Goal: Task Accomplishment & Management: Manage account settings

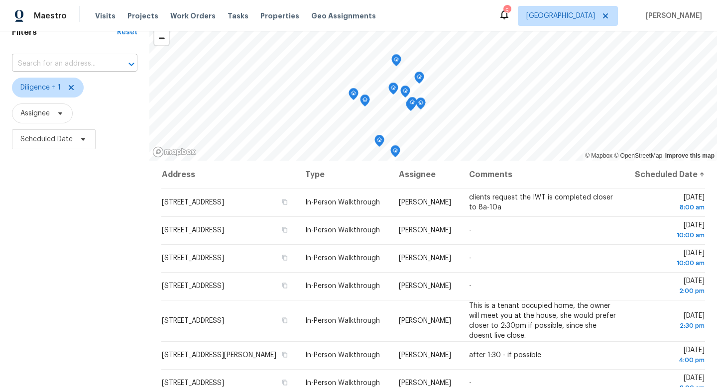
scroll to position [54, 0]
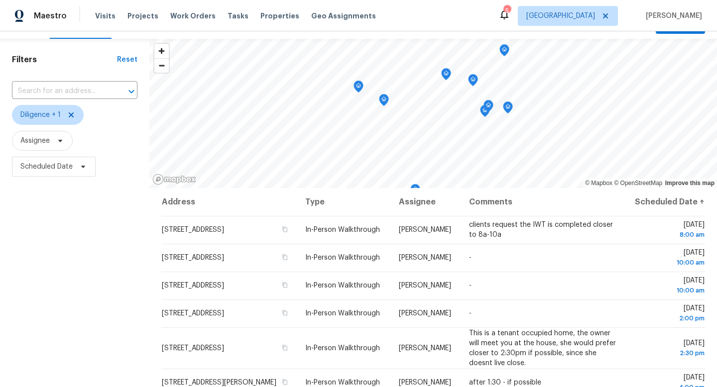
scroll to position [35, 0]
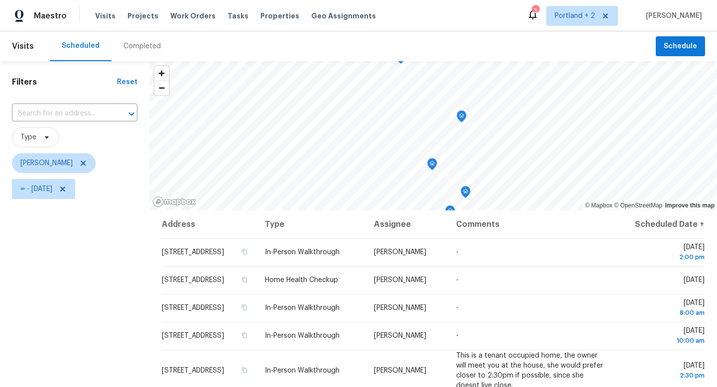
scroll to position [47, 0]
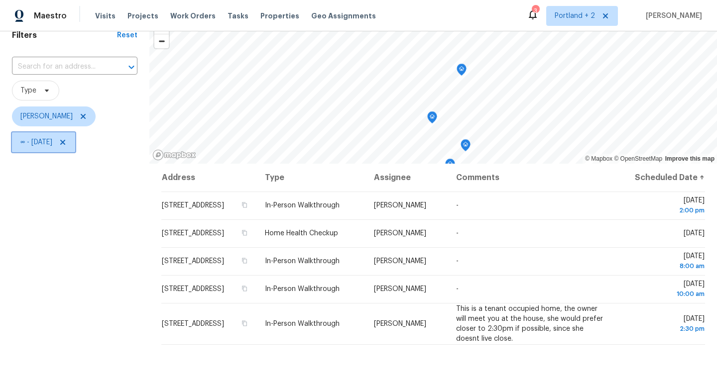
click at [75, 146] on span "∞ - Thu, Aug 14" at bounding box center [43, 142] width 63 height 20
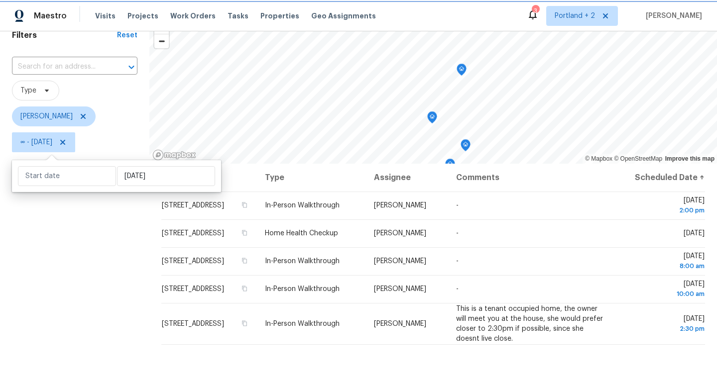
click at [67, 142] on icon at bounding box center [63, 142] width 8 height 8
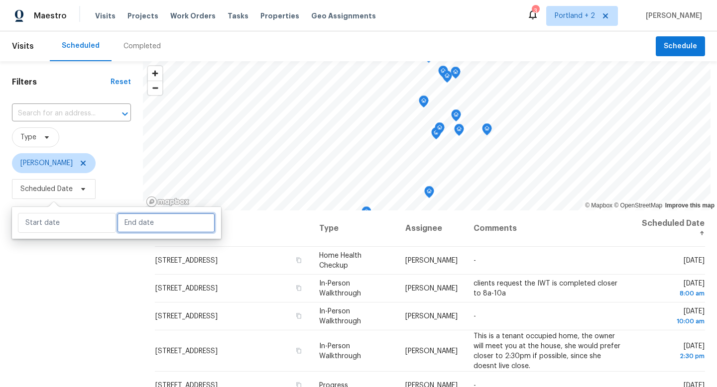
click at [135, 227] on input "text" at bounding box center [166, 223] width 98 height 20
select select "7"
select select "2025"
select select "8"
select select "2025"
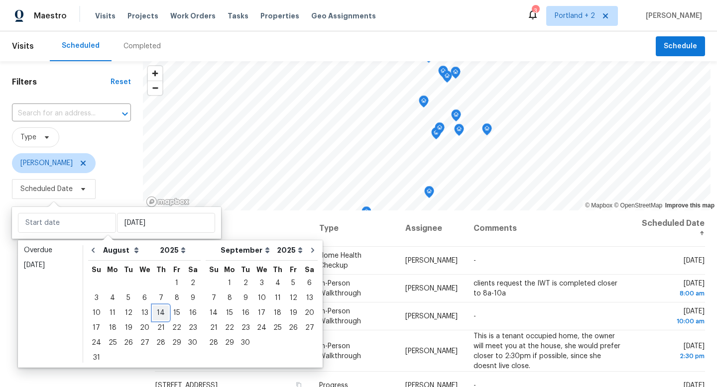
click at [158, 314] on div "14" at bounding box center [161, 313] width 16 height 14
type input "Thu, Aug 14"
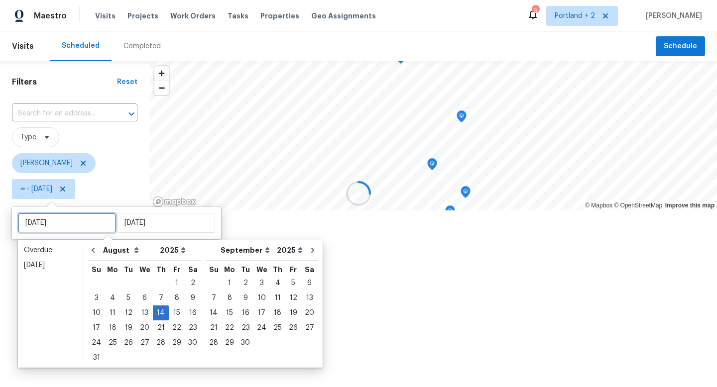
type input "Wed, Aug 06"
type input "Thu, Aug 14"
type input "[DATE]"
type input "Thu, Aug 14"
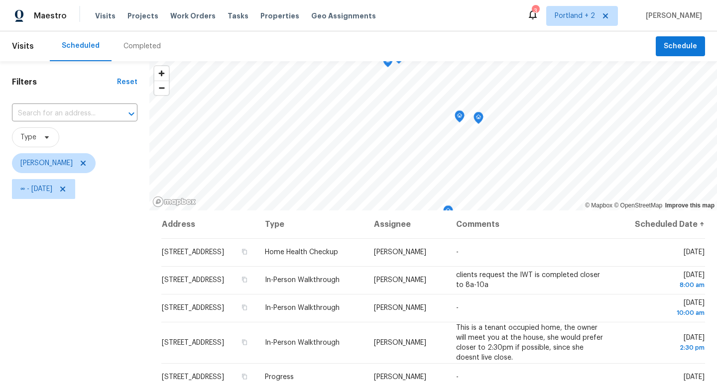
click at [111, 147] on span "Type" at bounding box center [74, 138] width 125 height 26
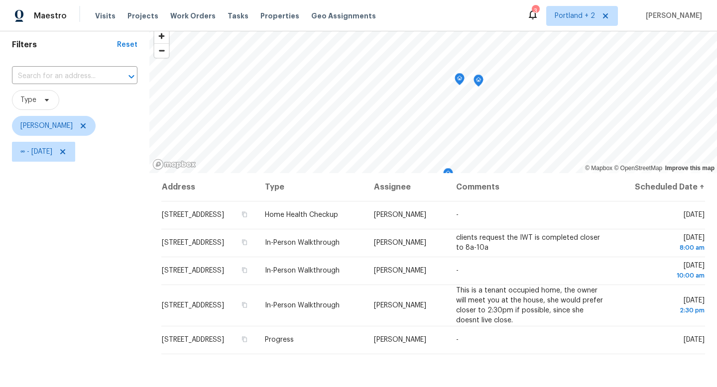
scroll to position [55, 0]
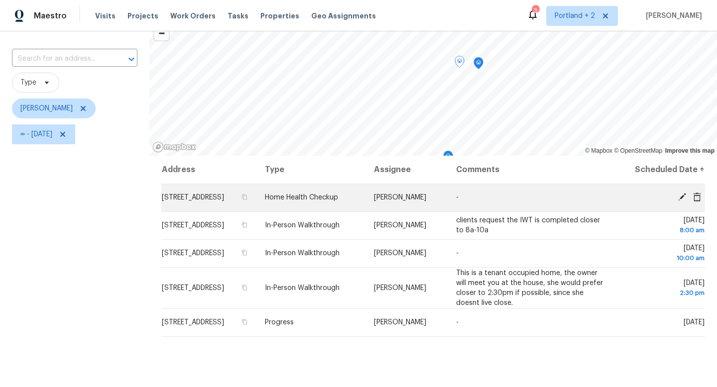
click at [700, 201] on icon at bounding box center [697, 196] width 8 height 9
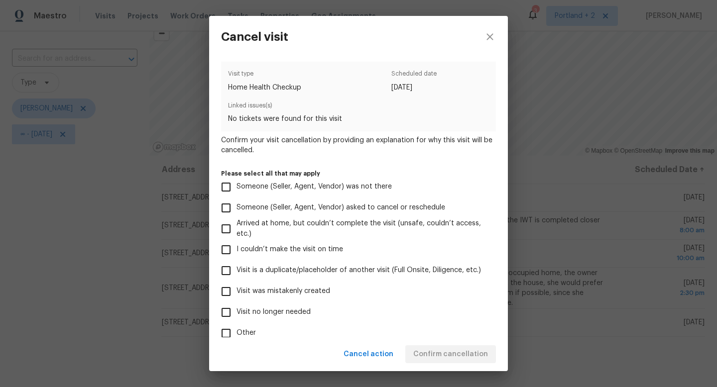
click at [253, 311] on span "Visit no longer needed" at bounding box center [274, 312] width 74 height 10
click at [237, 311] on input "Visit no longer needed" at bounding box center [226, 312] width 21 height 21
checkbox input "true"
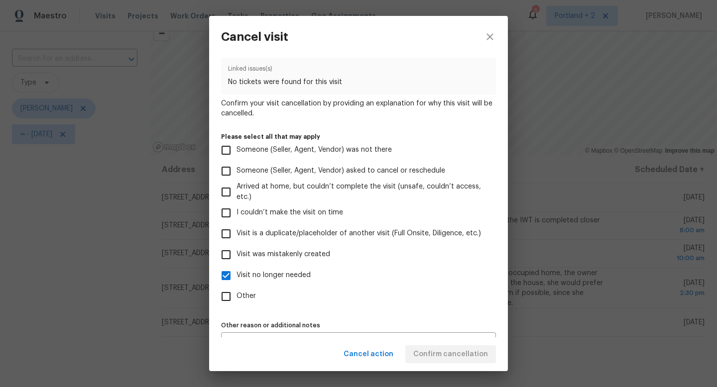
scroll to position [59, 0]
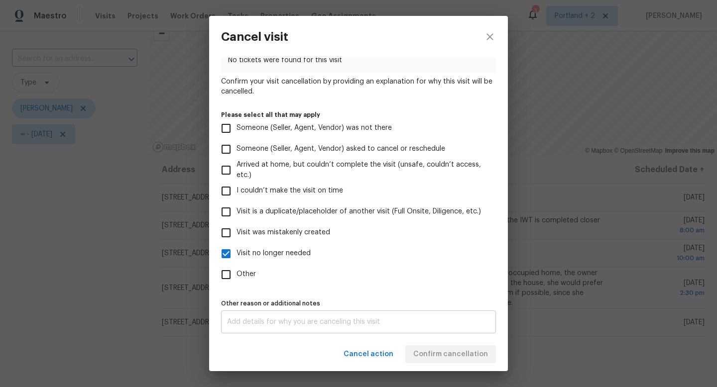
click at [401, 316] on div "x Other reason or additional notes" at bounding box center [358, 322] width 275 height 23
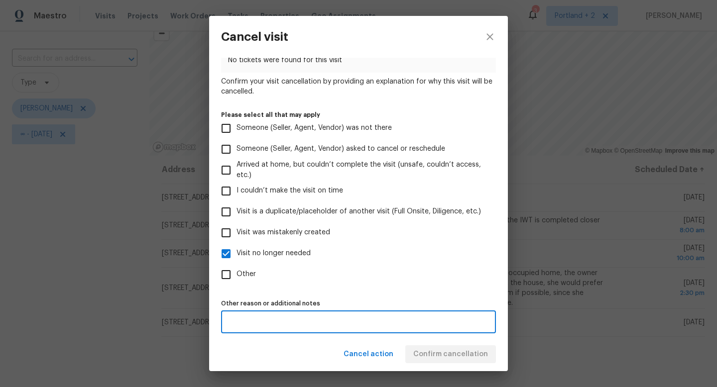
click at [448, 362] on div "Cancel action Confirm cancellation" at bounding box center [358, 355] width 299 height 34
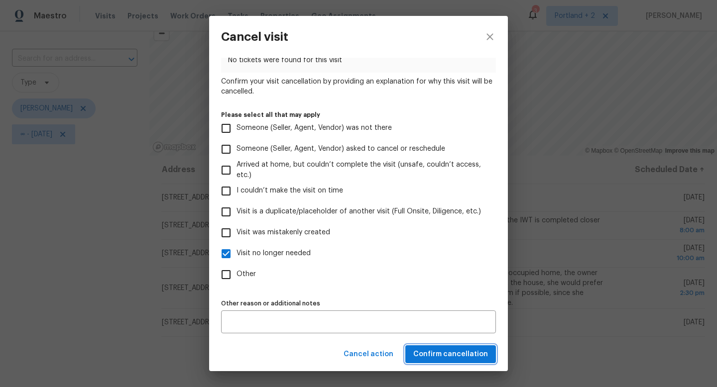
click at [448, 362] on button "Confirm cancellation" at bounding box center [450, 355] width 91 height 18
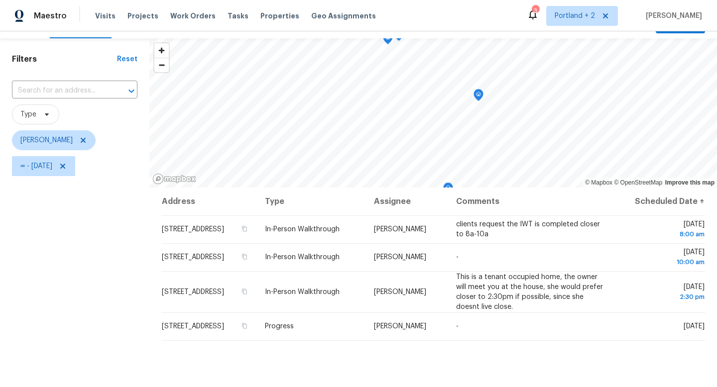
scroll to position [6, 0]
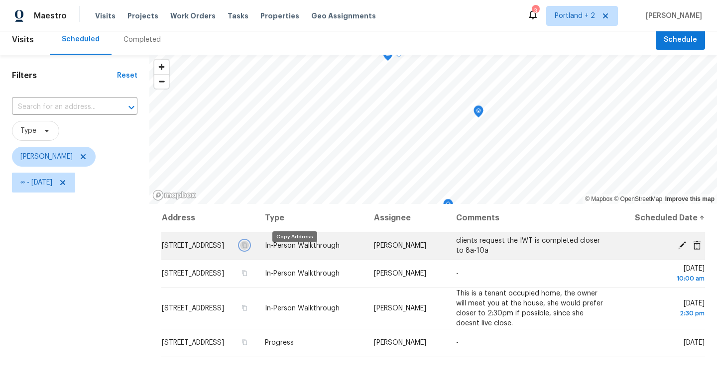
click at [248, 249] on icon "button" at bounding box center [245, 245] width 5 height 5
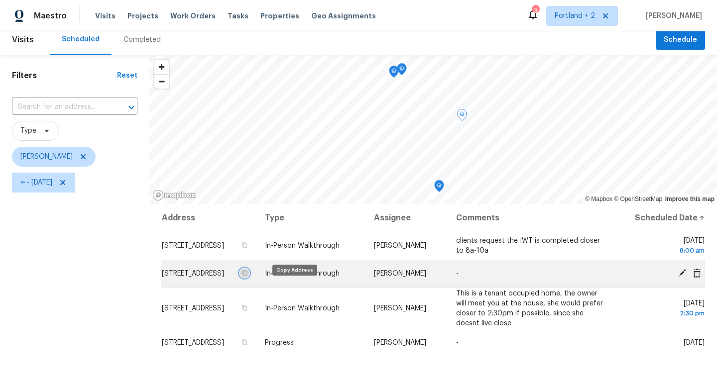
click at [249, 278] on button "button" at bounding box center [244, 273] width 9 height 9
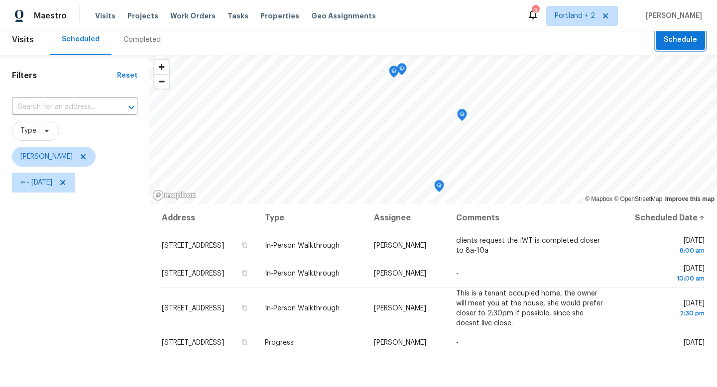
click at [676, 38] on span "Schedule" at bounding box center [680, 40] width 33 height 12
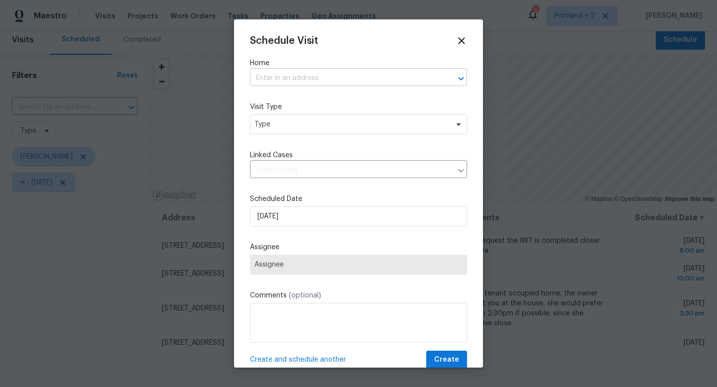
click at [265, 75] on input "text" at bounding box center [344, 78] width 189 height 15
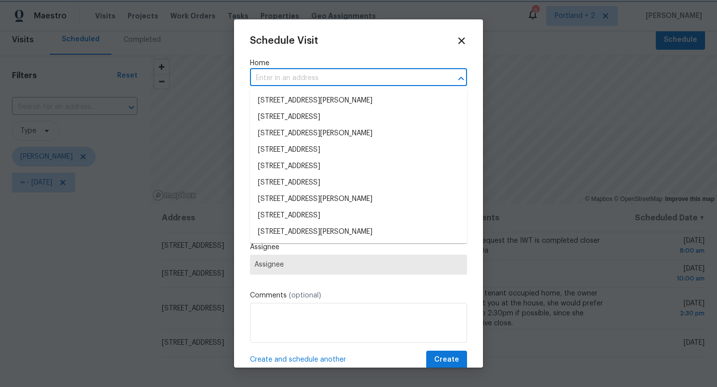
click at [103, 267] on div at bounding box center [358, 193] width 717 height 387
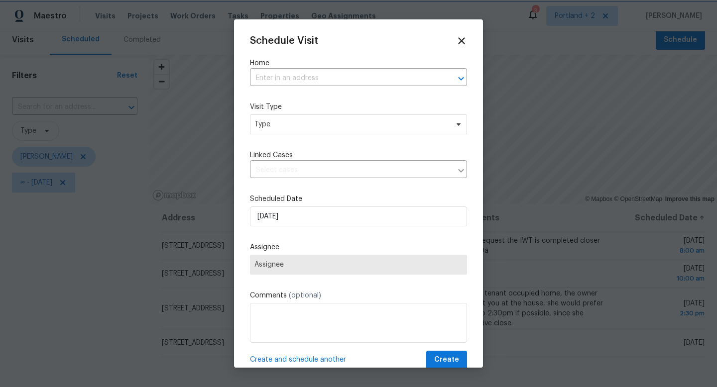
click at [103, 267] on div at bounding box center [358, 193] width 717 height 387
click at [461, 41] on icon at bounding box center [461, 40] width 7 height 7
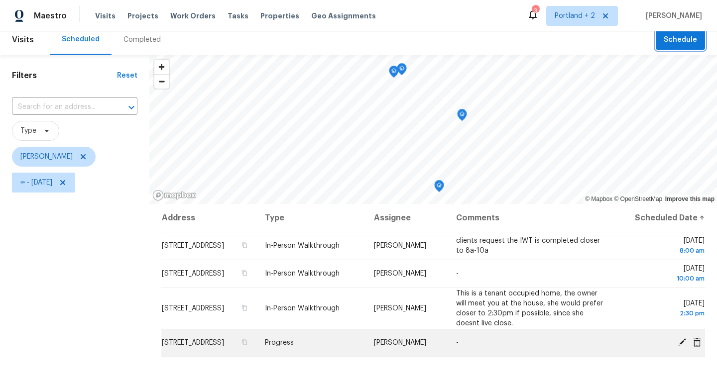
scroll to position [5, 0]
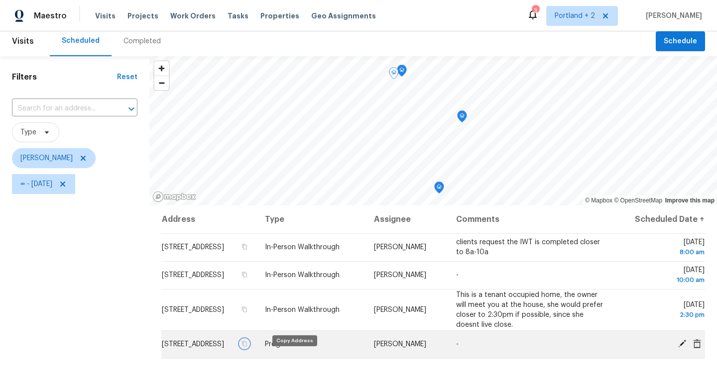
click at [249, 349] on button "button" at bounding box center [244, 344] width 9 height 9
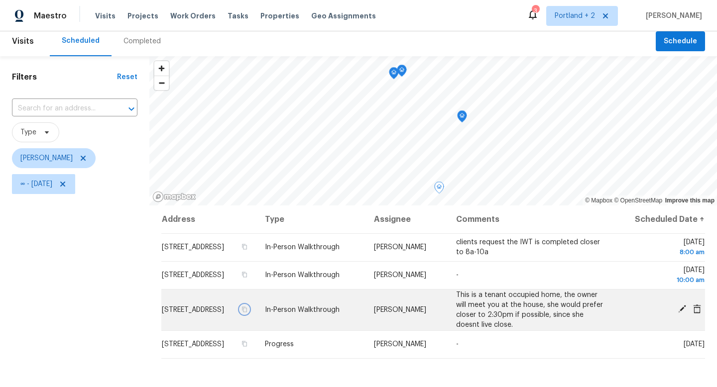
click at [248, 312] on icon "button" at bounding box center [245, 309] width 5 height 5
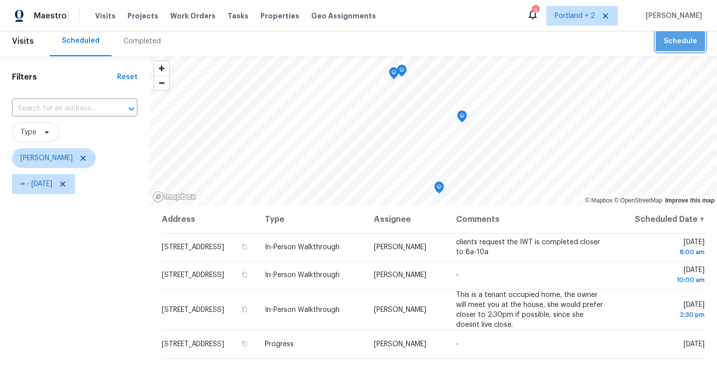
click at [692, 34] on button "Schedule" at bounding box center [680, 41] width 49 height 20
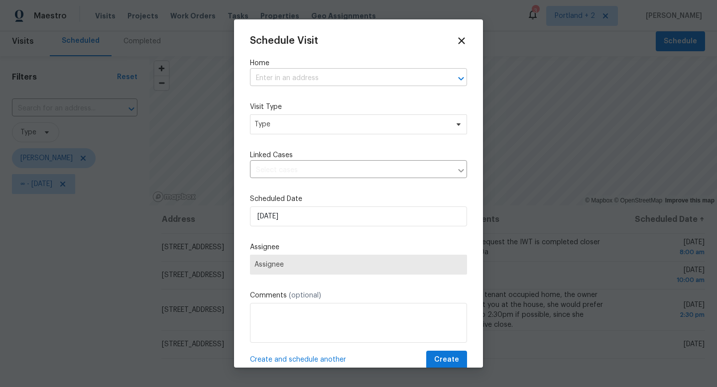
click at [328, 83] on input "text" at bounding box center [344, 78] width 189 height 15
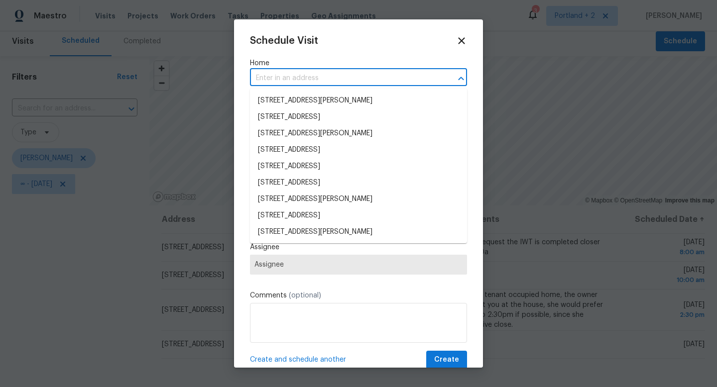
paste input "2285 Gilman Dr Oregon City OR 97045"
type input "2285 Gilman Dr Oregon City OR 97045"
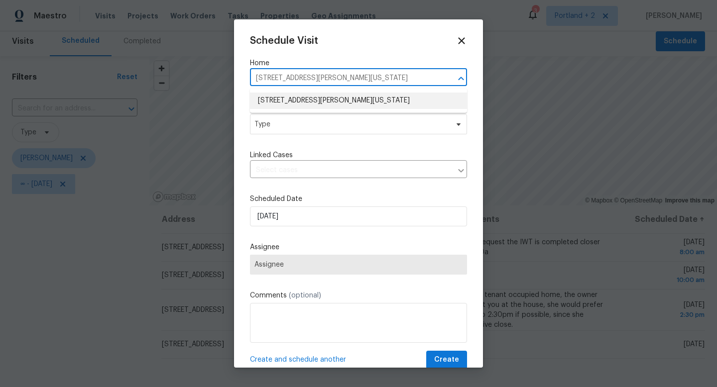
click at [327, 101] on li "[STREET_ADDRESS][PERSON_NAME][US_STATE]" at bounding box center [358, 101] width 217 height 16
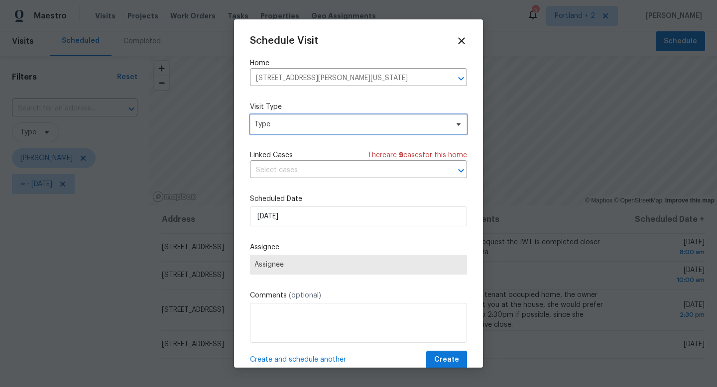
click at [315, 124] on span "Type" at bounding box center [351, 125] width 194 height 10
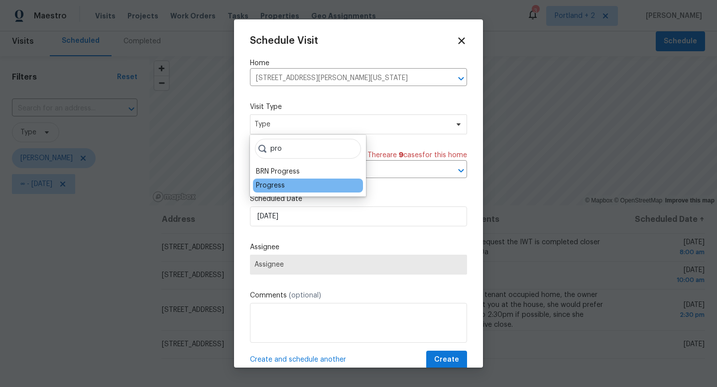
type input "pro"
click at [275, 183] on div "Progress" at bounding box center [270, 186] width 29 height 10
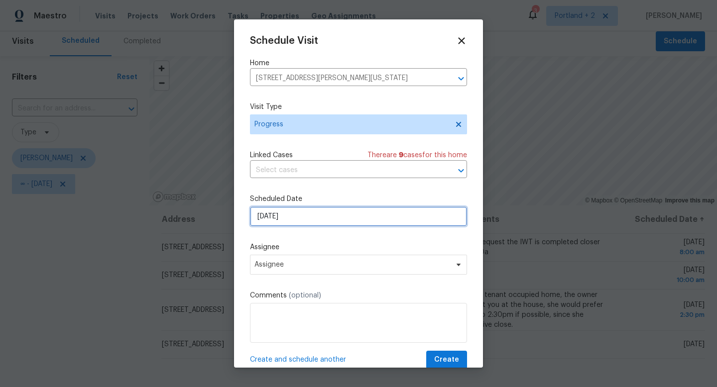
click at [294, 213] on input "8/13/2025" at bounding box center [358, 217] width 217 height 20
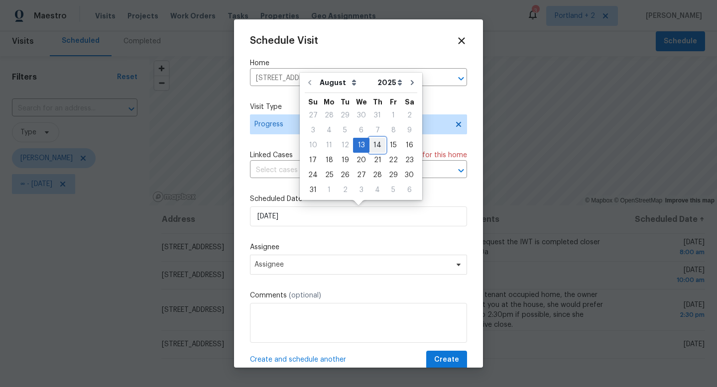
click at [370, 146] on div "14" at bounding box center [378, 145] width 16 height 14
type input "8/14/2025"
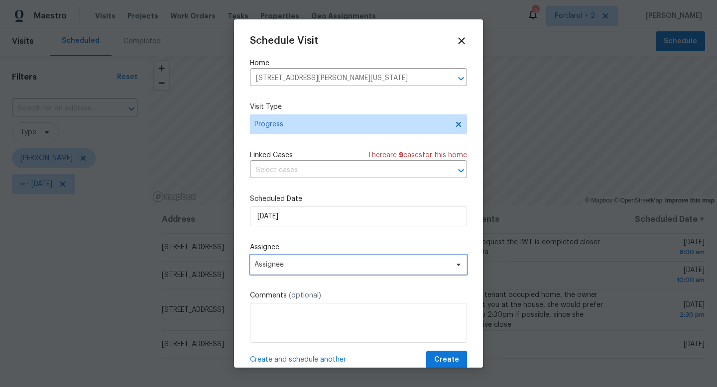
click at [301, 266] on span "Assignee" at bounding box center [351, 265] width 195 height 8
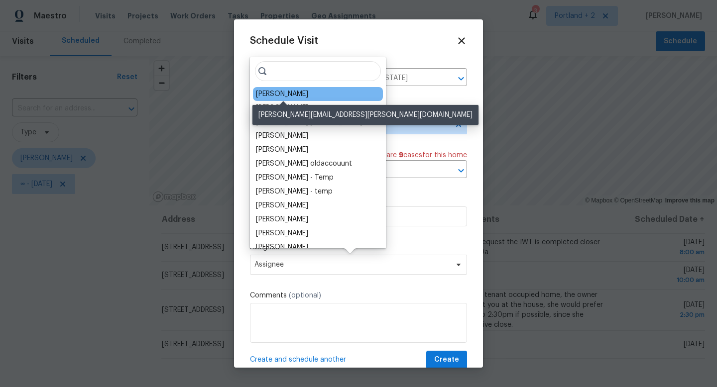
click at [301, 96] on div "[PERSON_NAME]" at bounding box center [282, 94] width 52 height 10
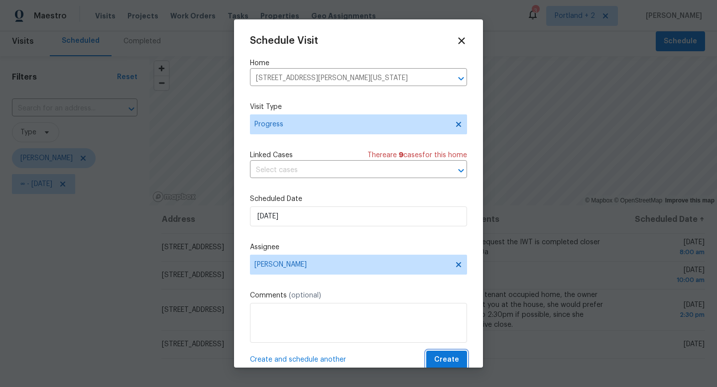
click at [442, 355] on span "Create" at bounding box center [446, 360] width 25 height 12
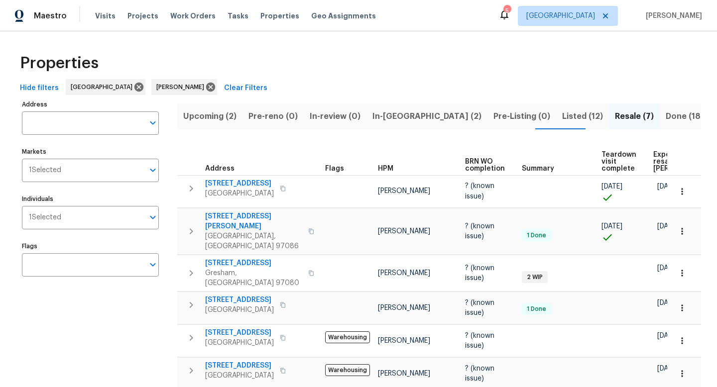
scroll to position [0, 95]
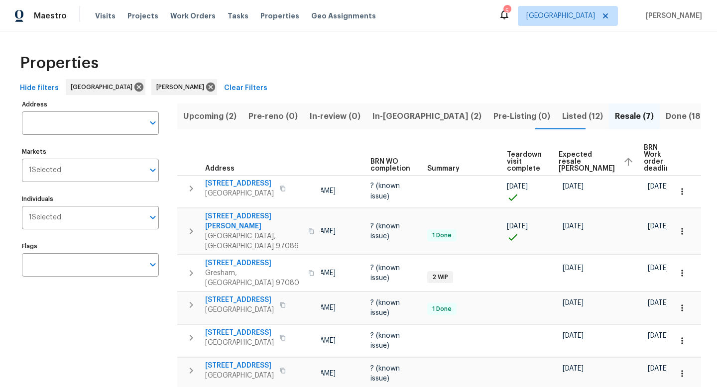
click at [374, 119] on span "In-reno (2)" at bounding box center [427, 117] width 109 height 14
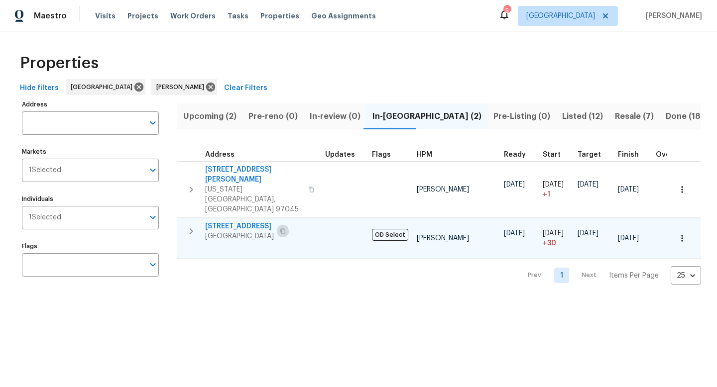
click at [286, 229] on icon "button" at bounding box center [283, 232] width 6 height 6
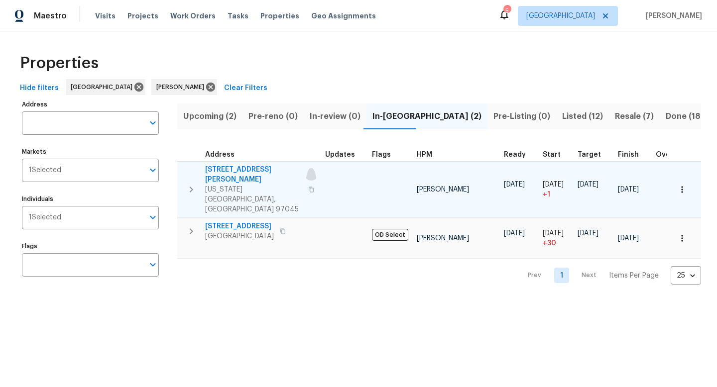
click at [308, 187] on icon "button" at bounding box center [311, 190] width 6 height 6
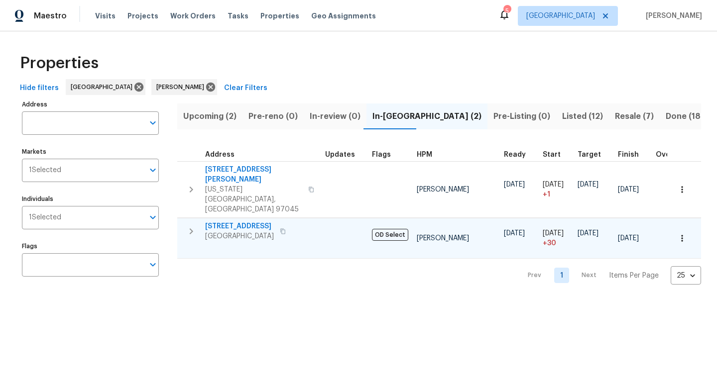
click at [286, 229] on icon "button" at bounding box center [283, 232] width 6 height 6
